Goal: Navigation & Orientation: Find specific page/section

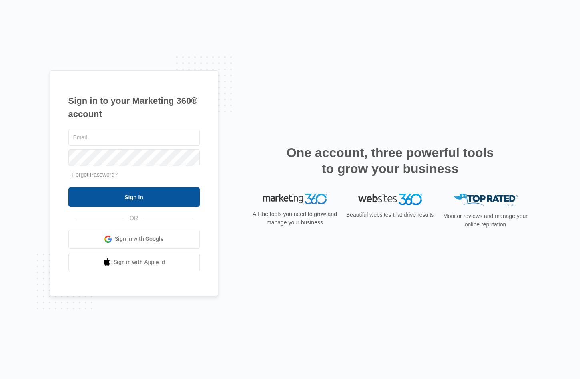
type input "[EMAIL_ADDRESS][DOMAIN_NAME]"
click at [145, 195] on input "Sign In" at bounding box center [133, 196] width 131 height 19
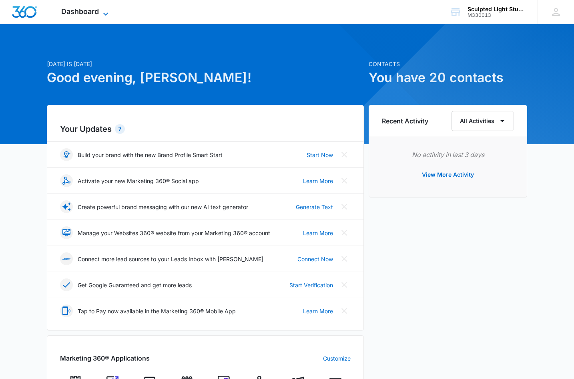
click at [82, 11] on span "Dashboard" at bounding box center [80, 11] width 38 height 8
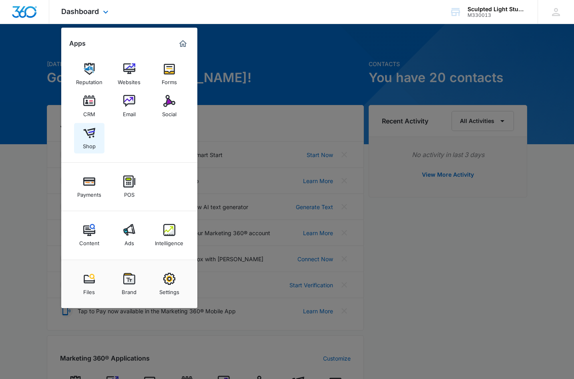
click at [86, 140] on div "Shop" at bounding box center [89, 144] width 13 height 10
